Goal: Information Seeking & Learning: Learn about a topic

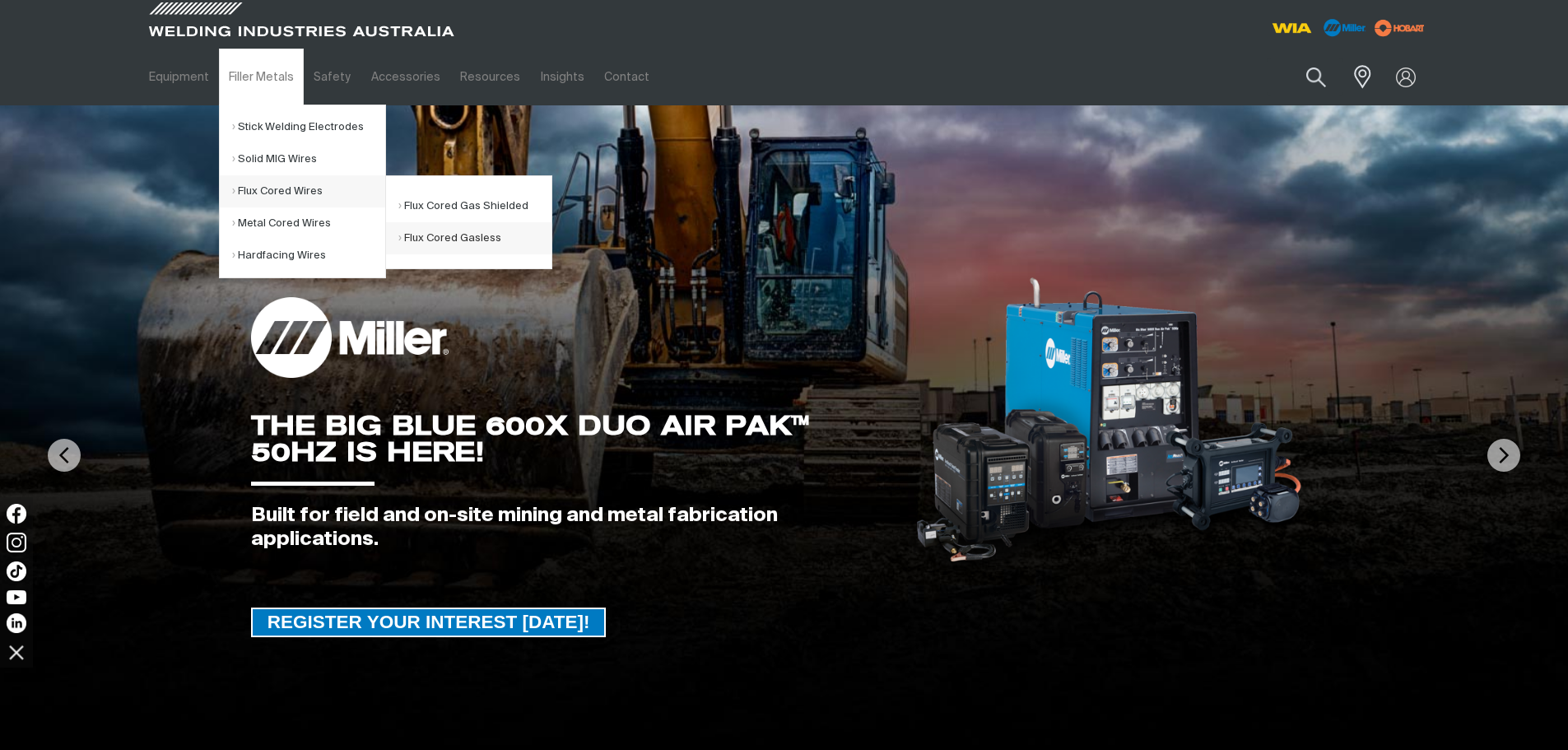
click at [470, 235] on link "Flux Cored Gasless" at bounding box center [474, 238] width 153 height 32
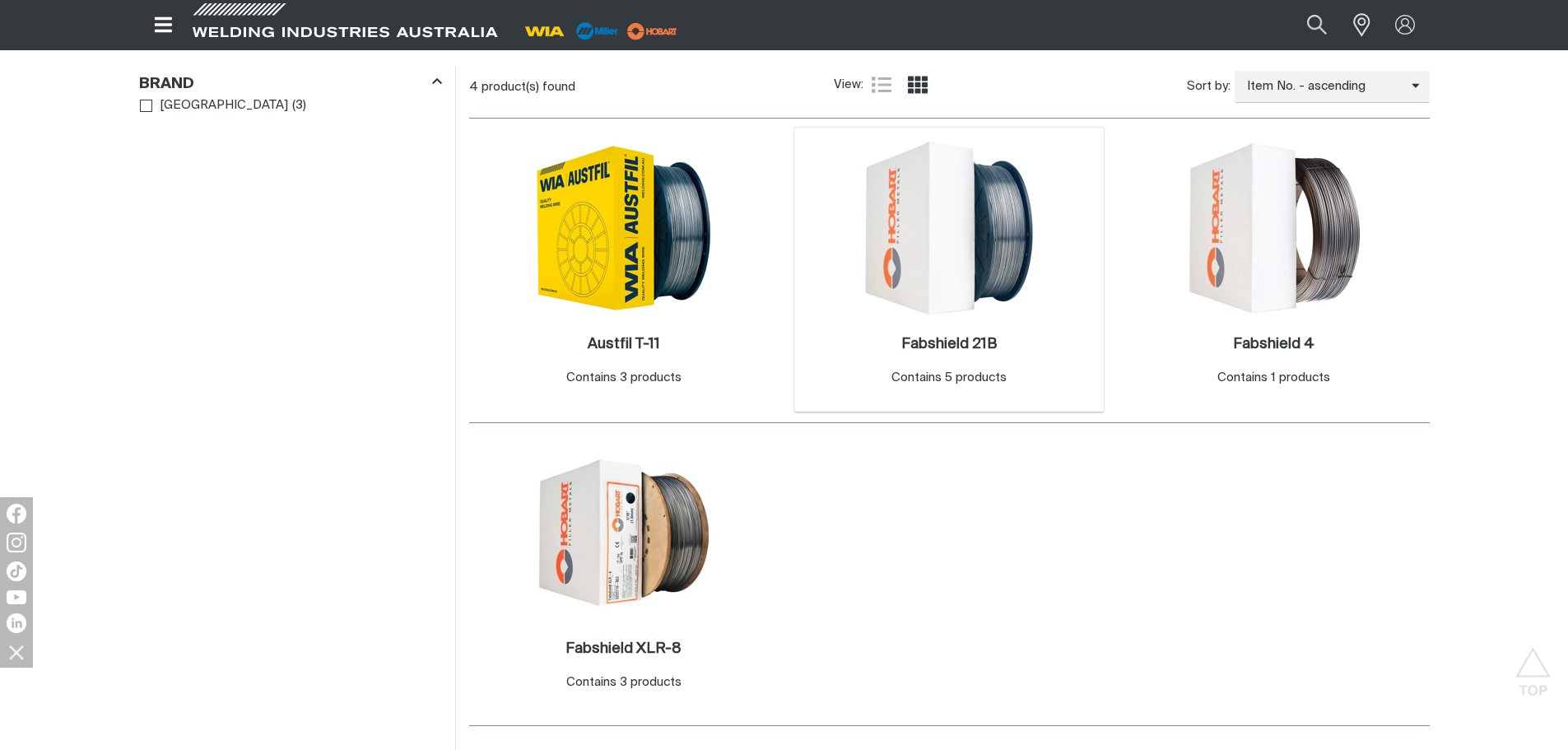
scroll to position [494, 0]
click at [595, 644] on h2 "Fabshield XLR-8 ." at bounding box center [624, 649] width 116 height 14
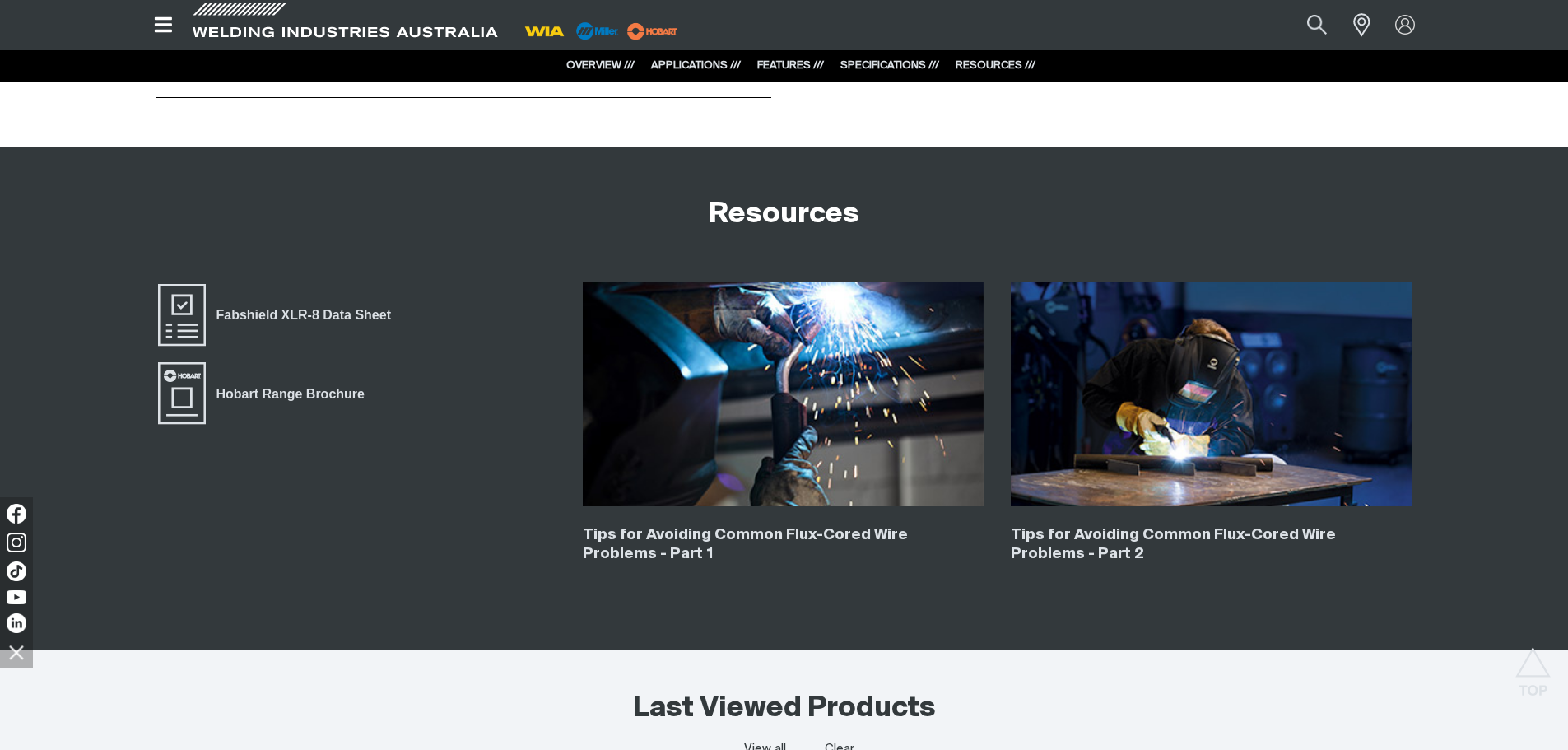
scroll to position [3614, 0]
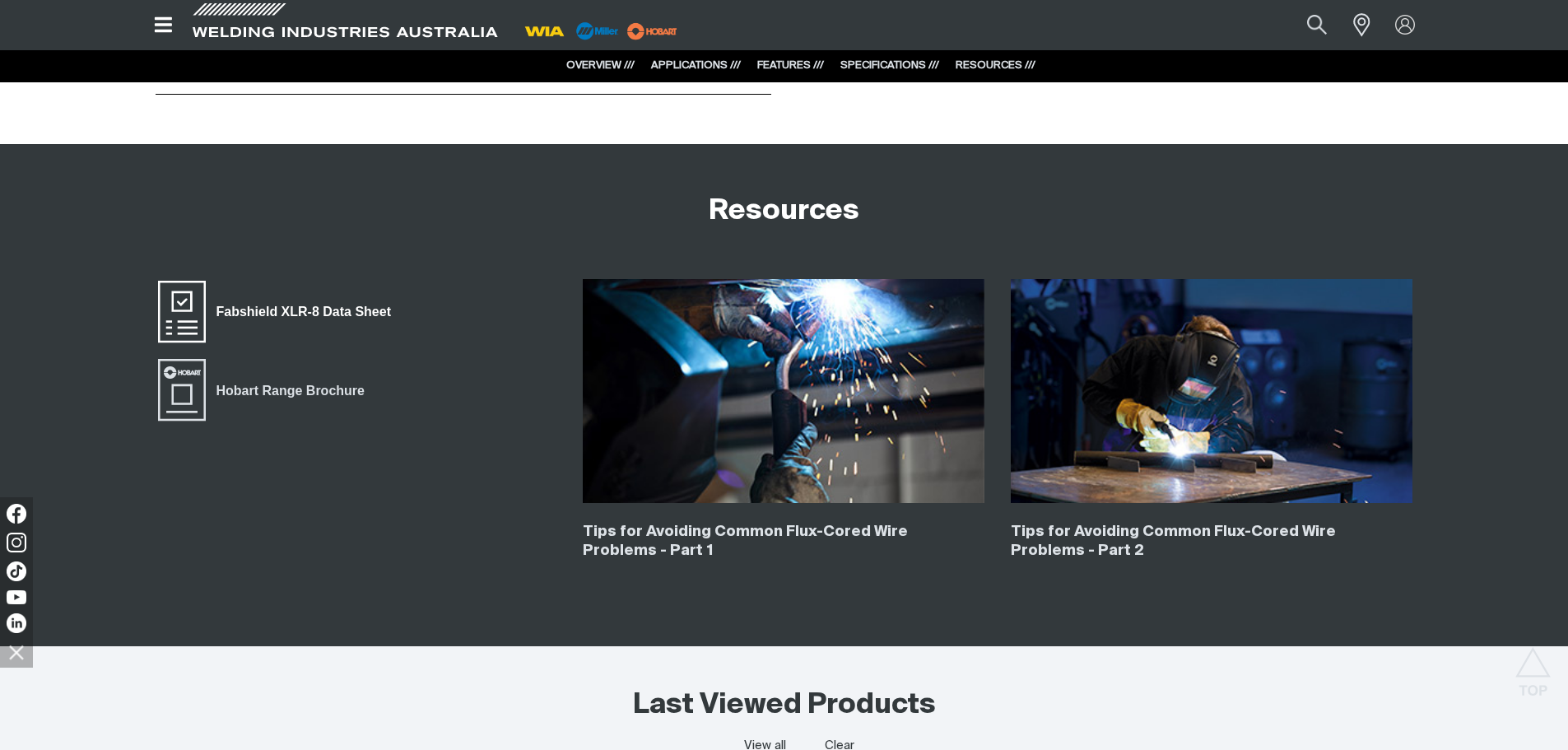
click at [273, 305] on span "Fabshield XLR-8 Data Sheet" at bounding box center [303, 311] width 196 height 21
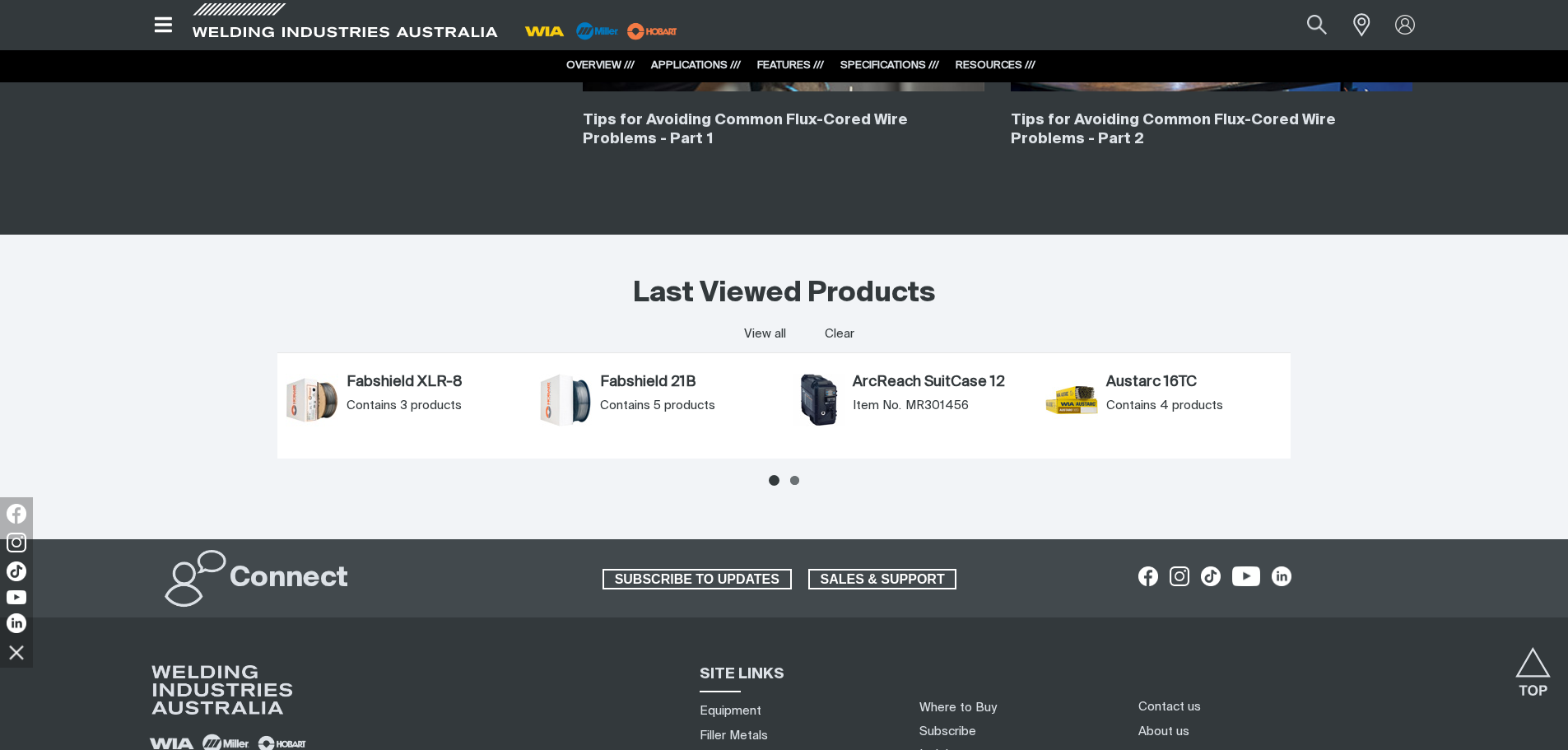
scroll to position [3696, 0]
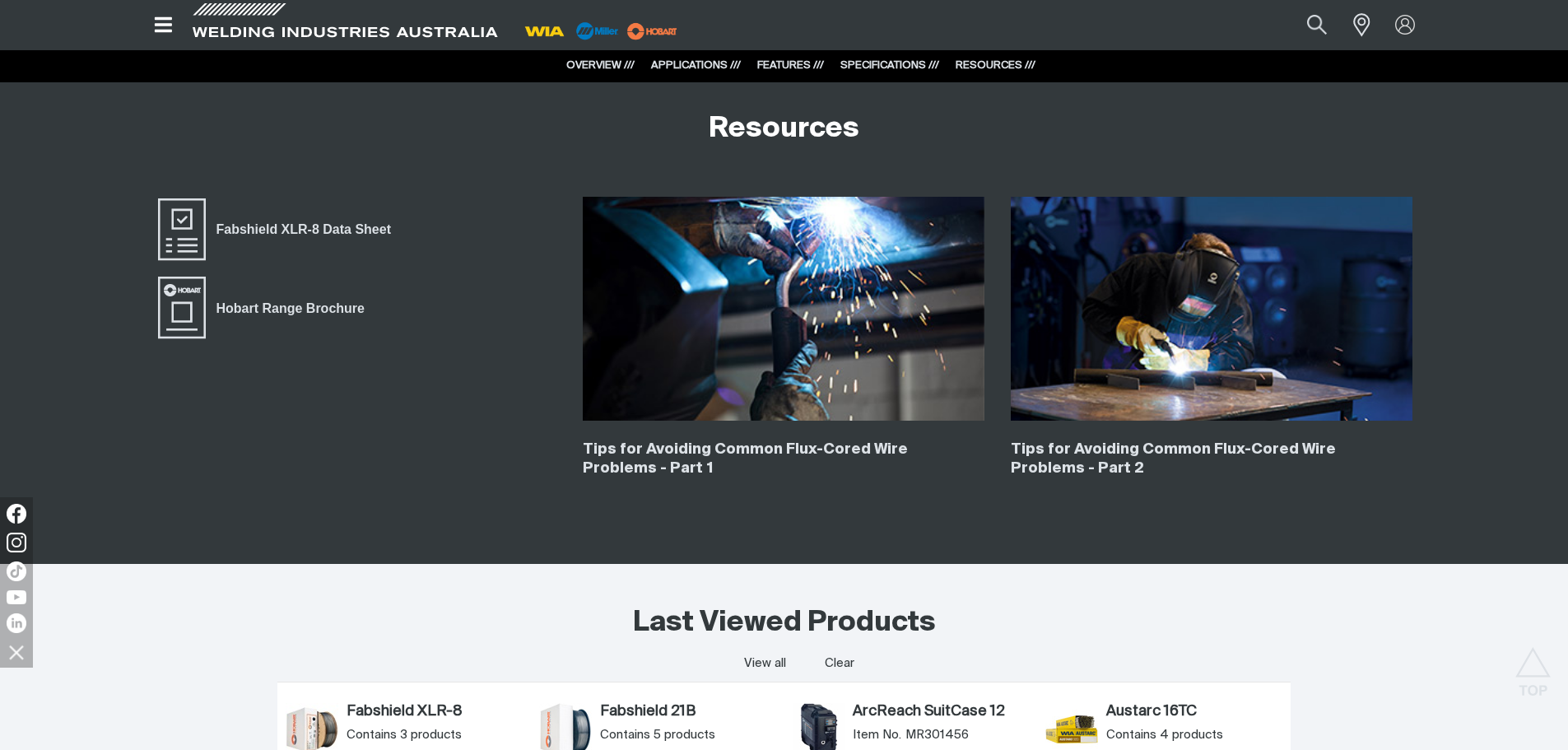
click at [1201, 349] on img at bounding box center [1211, 308] width 402 height 224
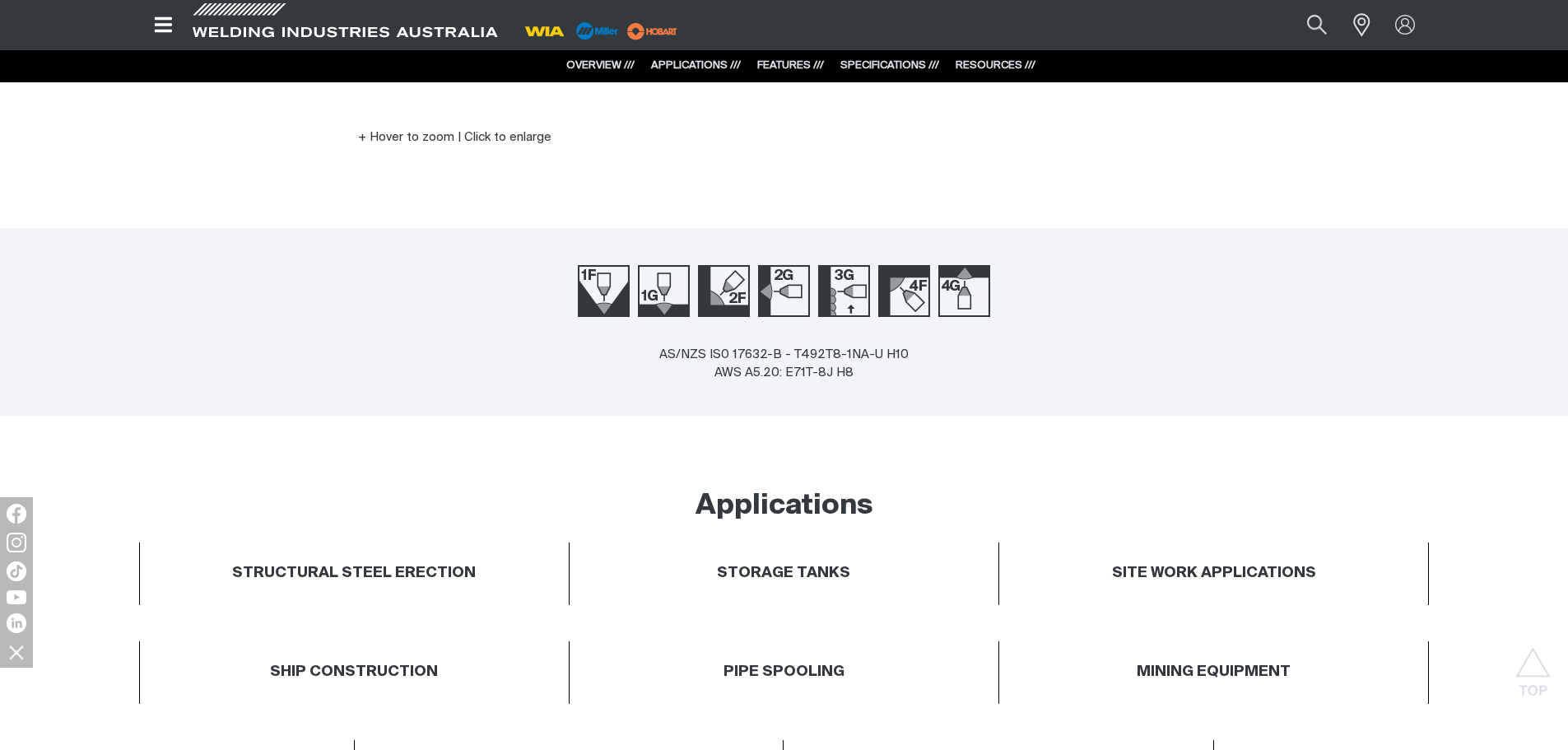
scroll to position [147, 0]
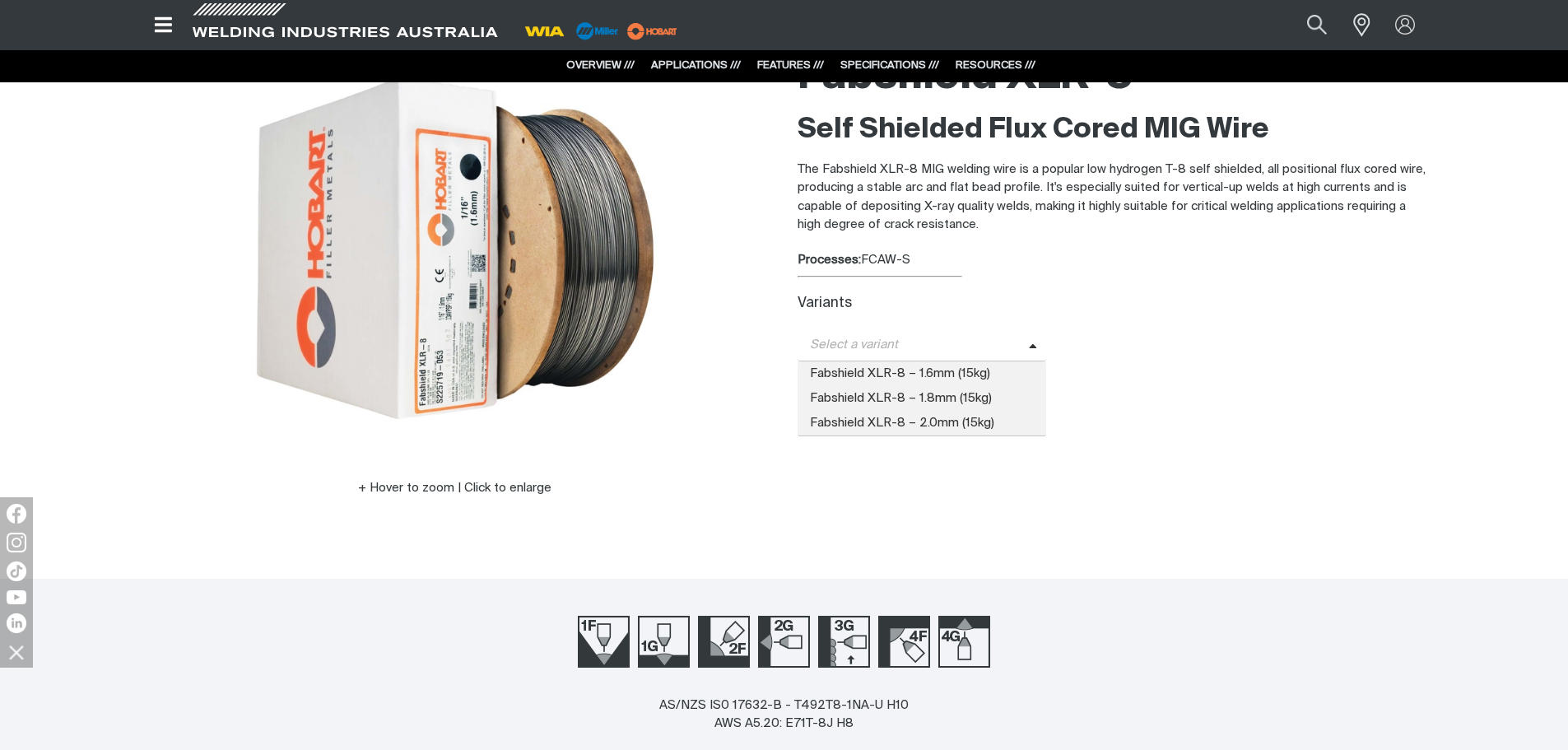
click at [1029, 340] on span at bounding box center [1038, 345] width 18 height 19
click at [981, 371] on span "Fabshield XLR-8 – 1.6mm (15kg)" at bounding box center [922, 374] width 250 height 25
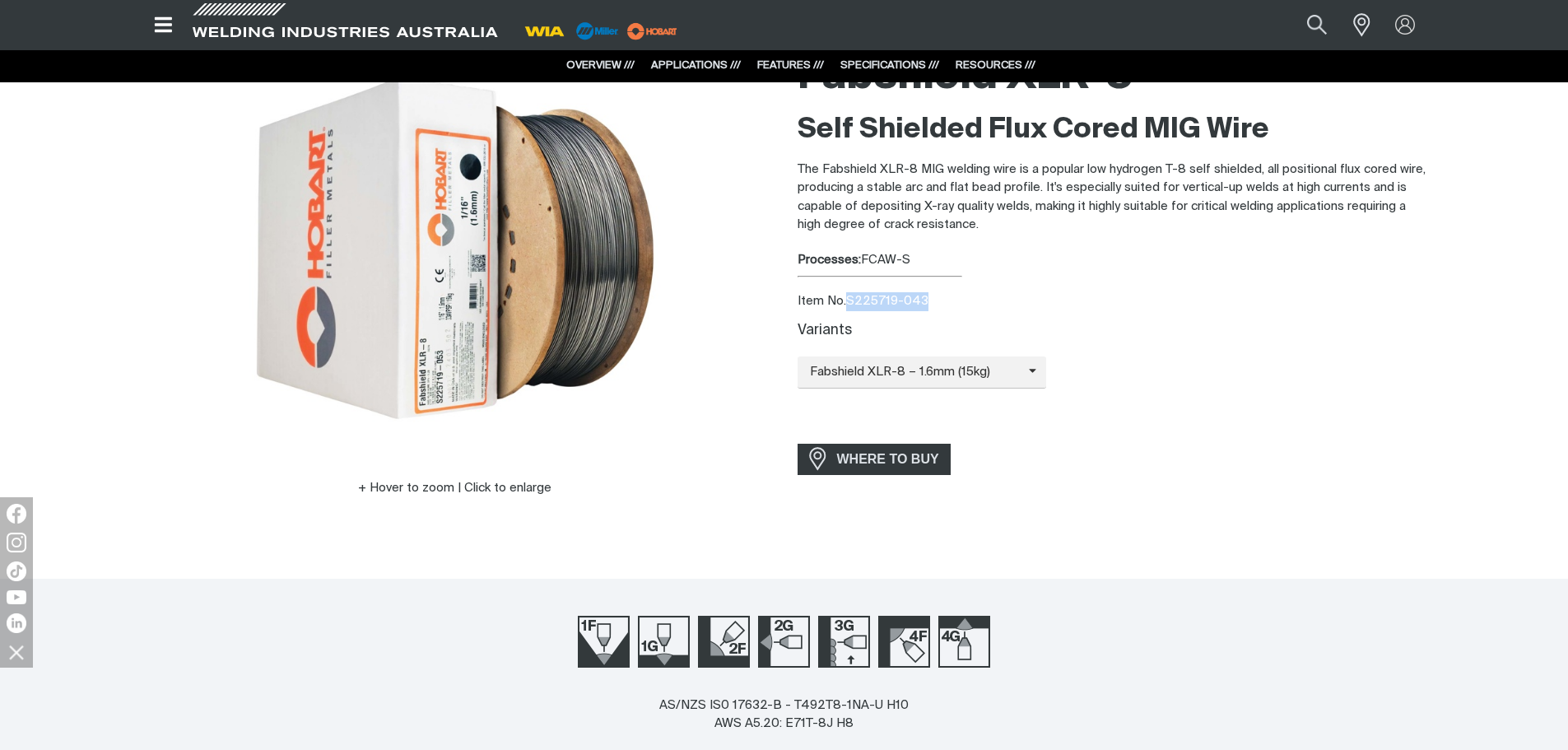
drag, startPoint x: 924, startPoint y: 299, endPoint x: 850, endPoint y: 299, distance: 74.0
click at [850, 299] on div "Item No. S225719-043" at bounding box center [1114, 302] width 633 height 19
copy div "S225719-043"
click at [1004, 374] on icon at bounding box center [1003, 371] width 25 height 13
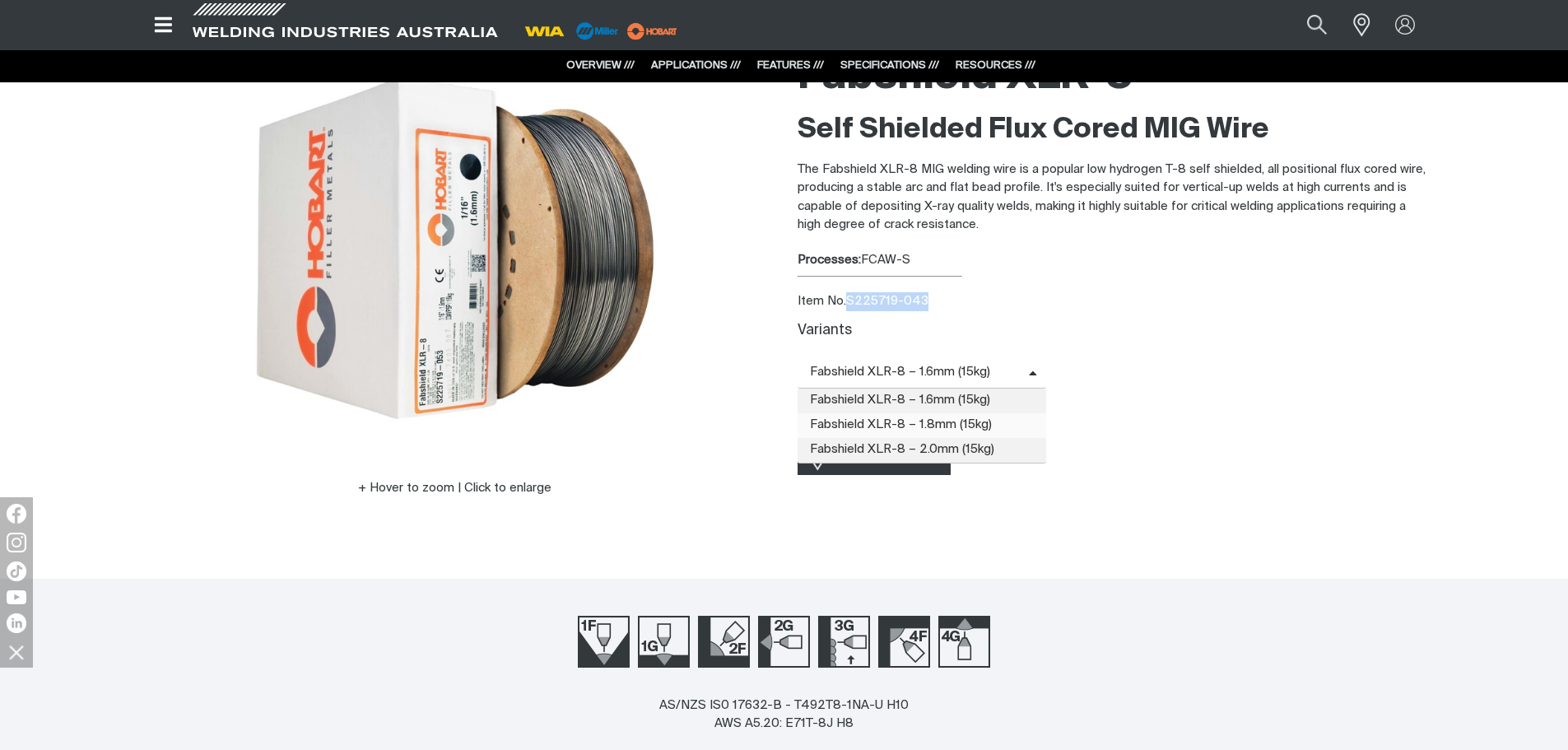
click at [967, 424] on span "Fabshield XLR-8 – 1.8mm (15kg)" at bounding box center [922, 426] width 250 height 25
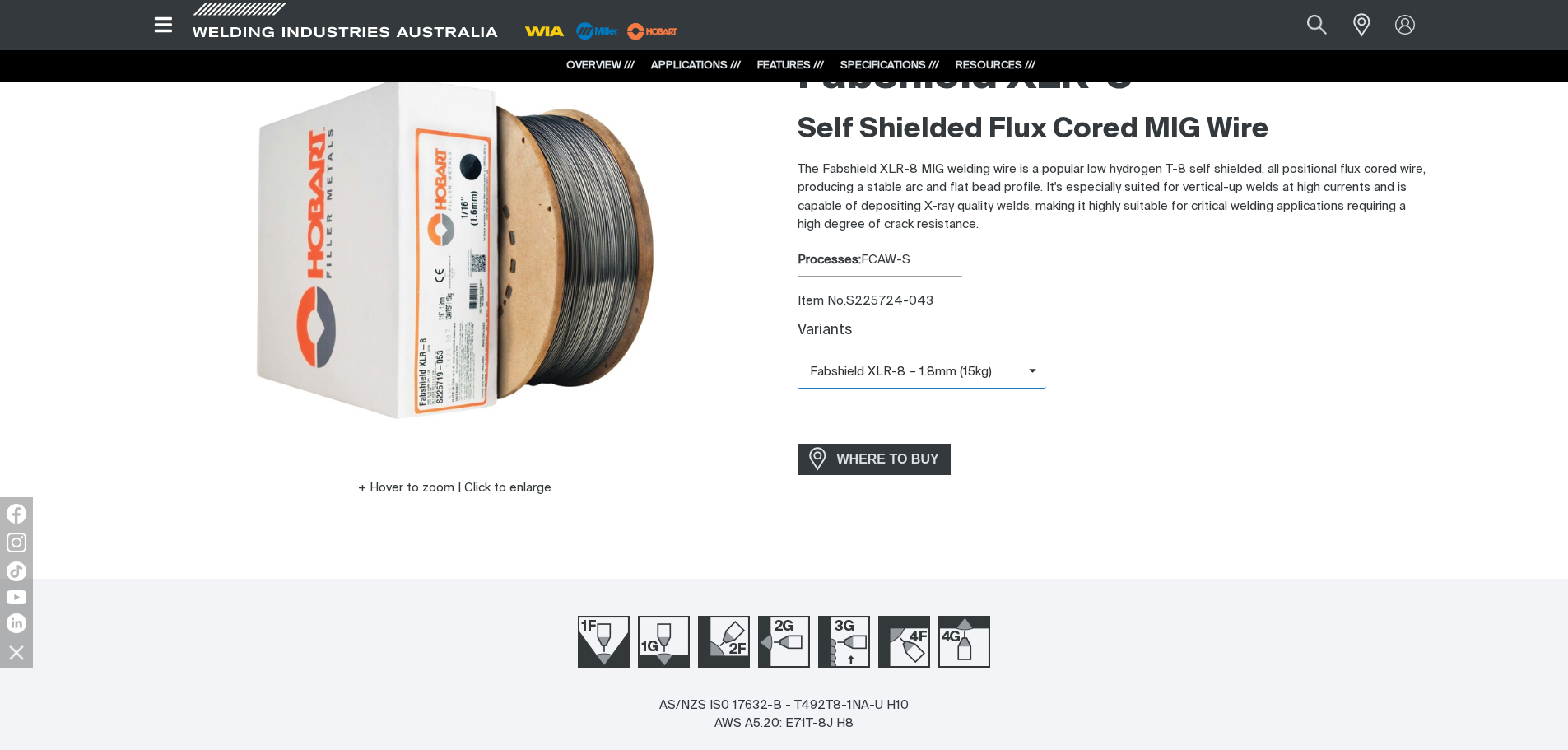
click at [1023, 370] on span "Fabshield XLR-8 – 1.8mm (15kg)" at bounding box center [913, 373] width 231 height 19
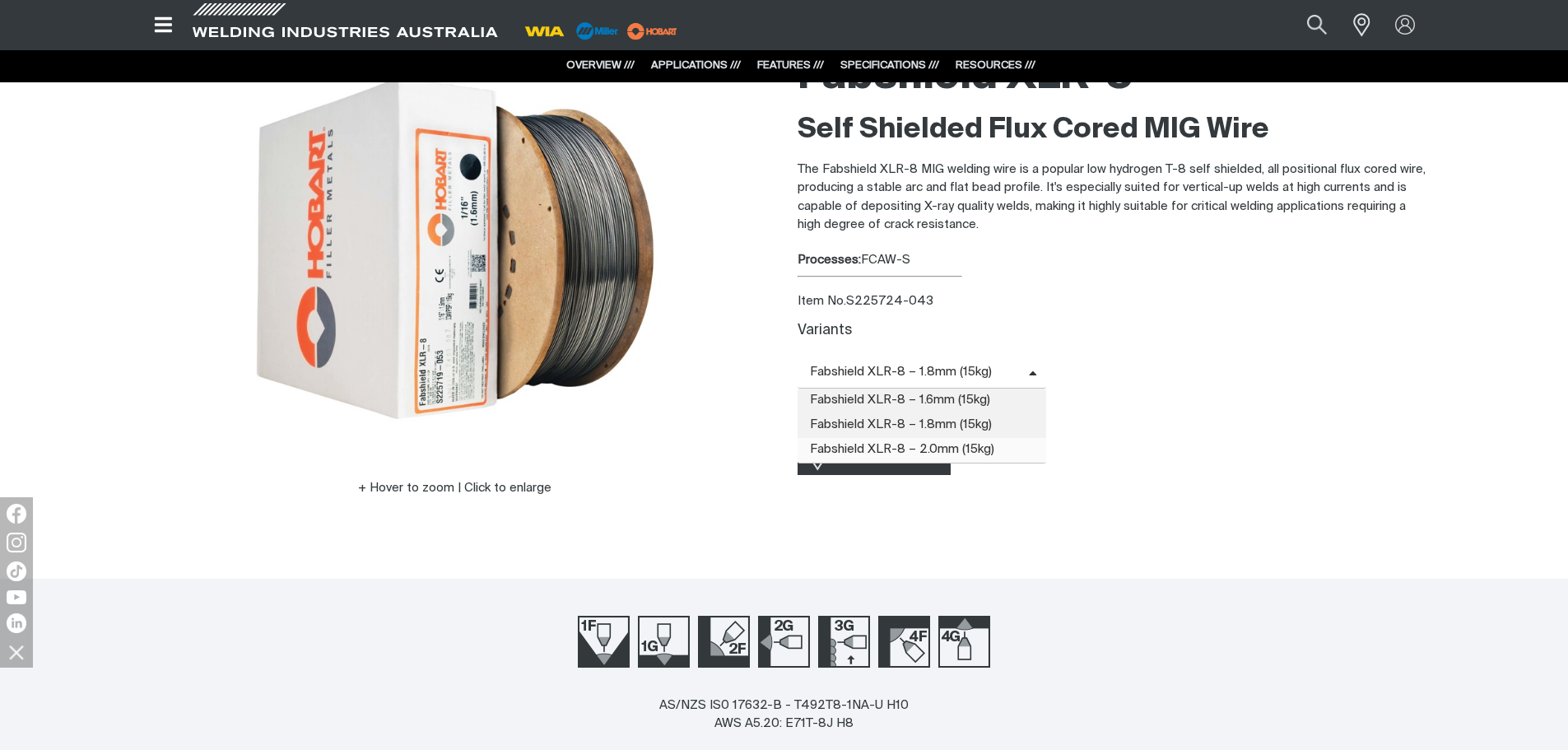
click at [952, 453] on span "Fabshield XLR-8 – 2.0mm (15kg)" at bounding box center [922, 450] width 250 height 25
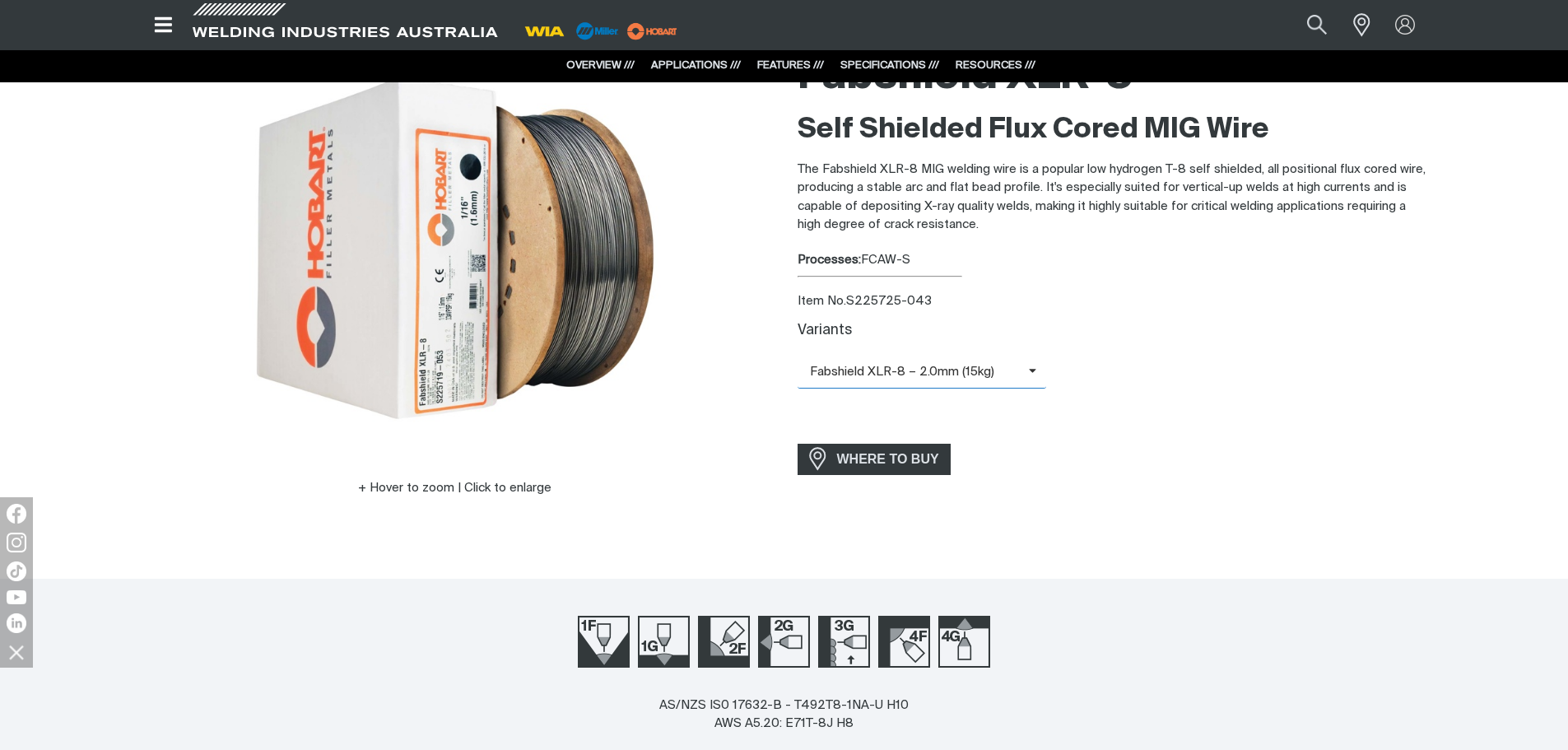
click at [1029, 371] on icon at bounding box center [1033, 370] width 9 height 13
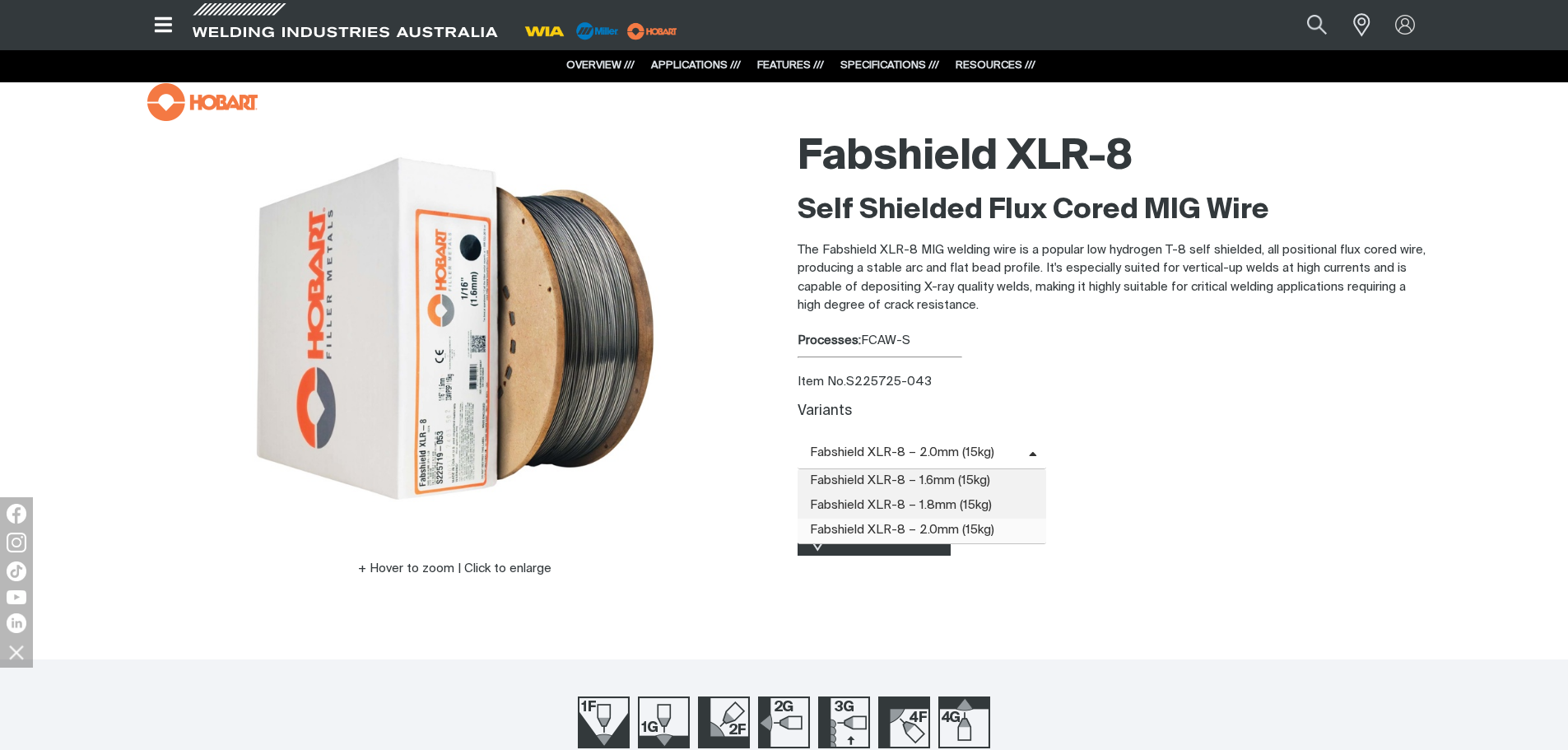
scroll to position [0, 0]
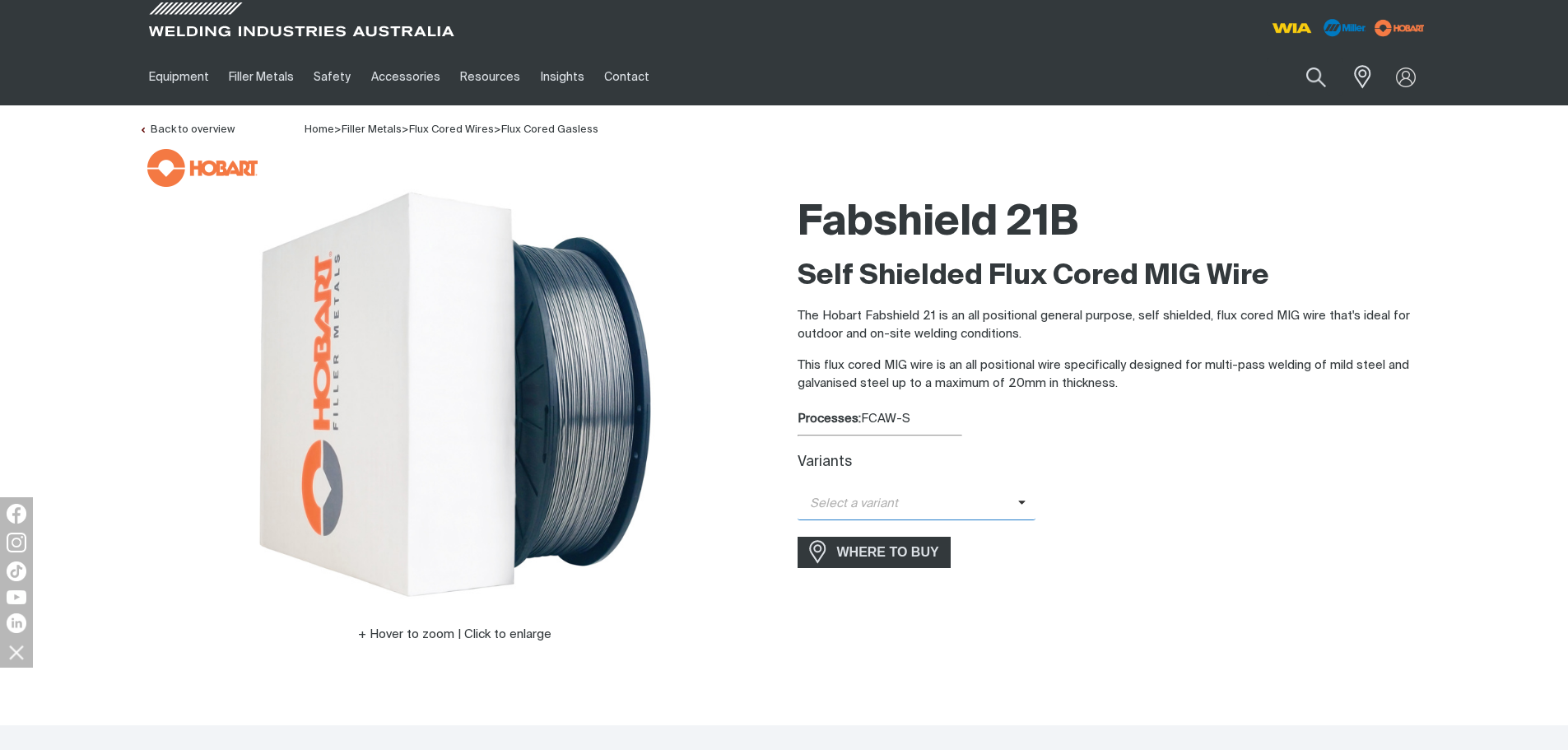
click at [1018, 503] on icon at bounding box center [1022, 502] width 9 height 13
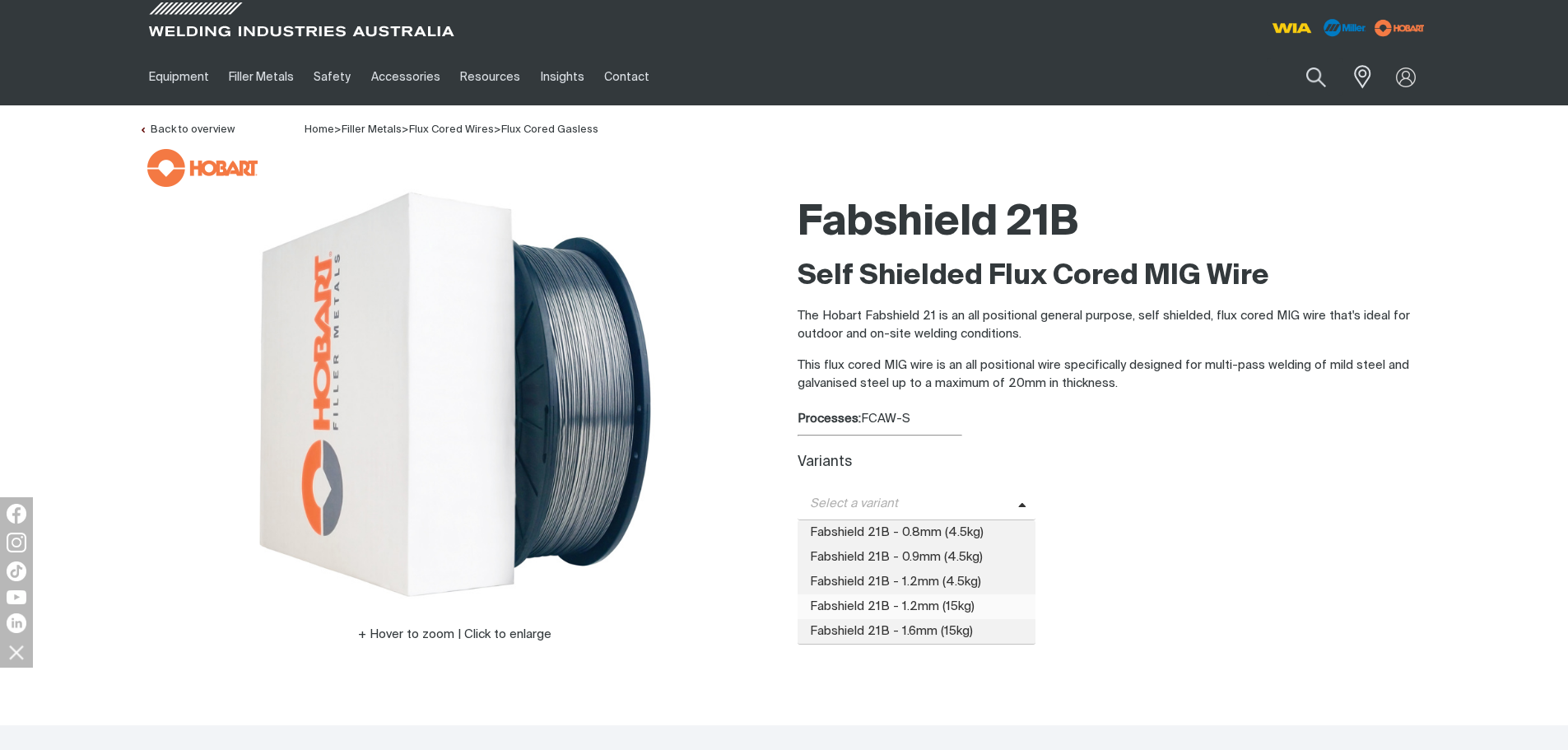
click at [973, 600] on span "Fabshield 21B - 1.2mm (15kg)" at bounding box center [917, 606] width 239 height 25
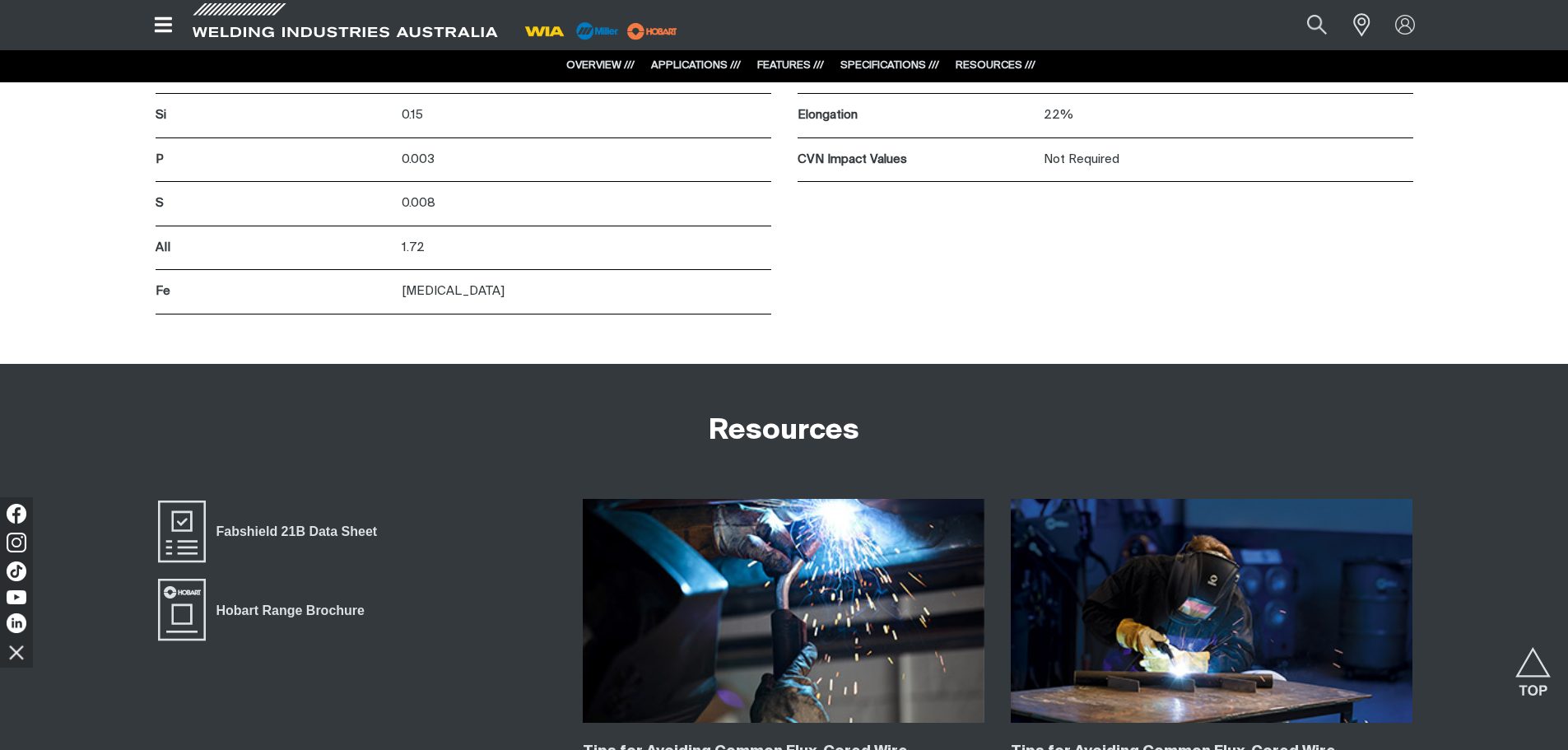
scroll to position [3449, 0]
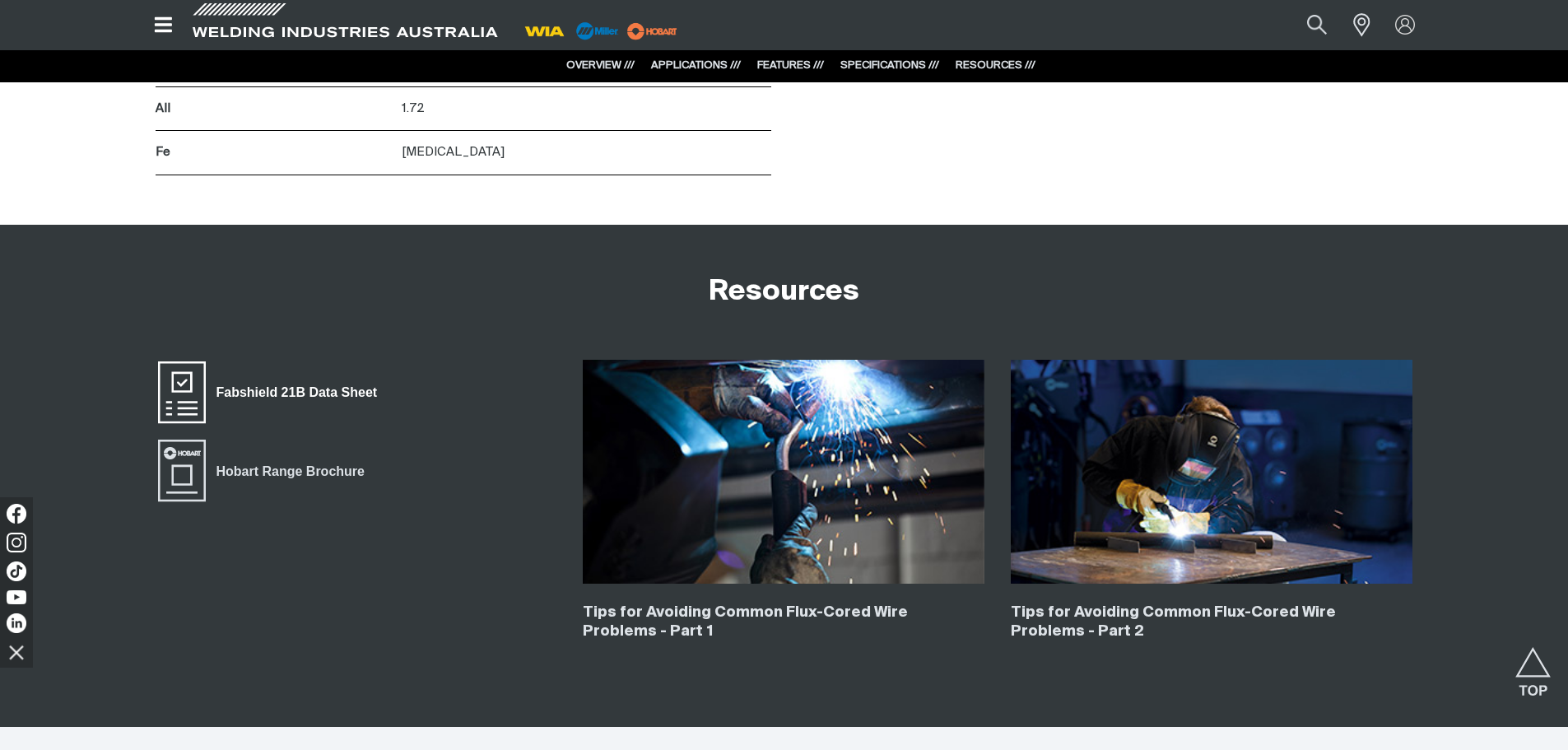
click at [292, 388] on span "Fabshield 21B Data Sheet" at bounding box center [296, 392] width 182 height 21
